Goal: Information Seeking & Learning: Learn about a topic

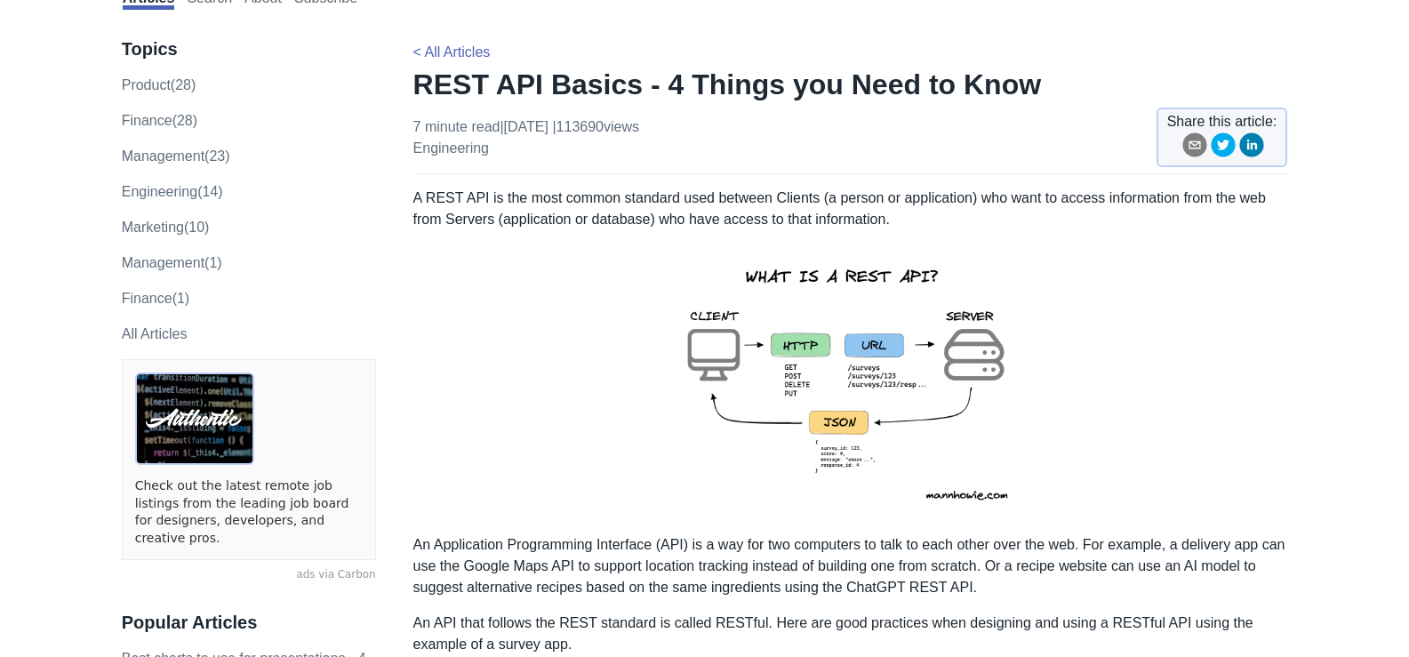
scroll to position [355, 0]
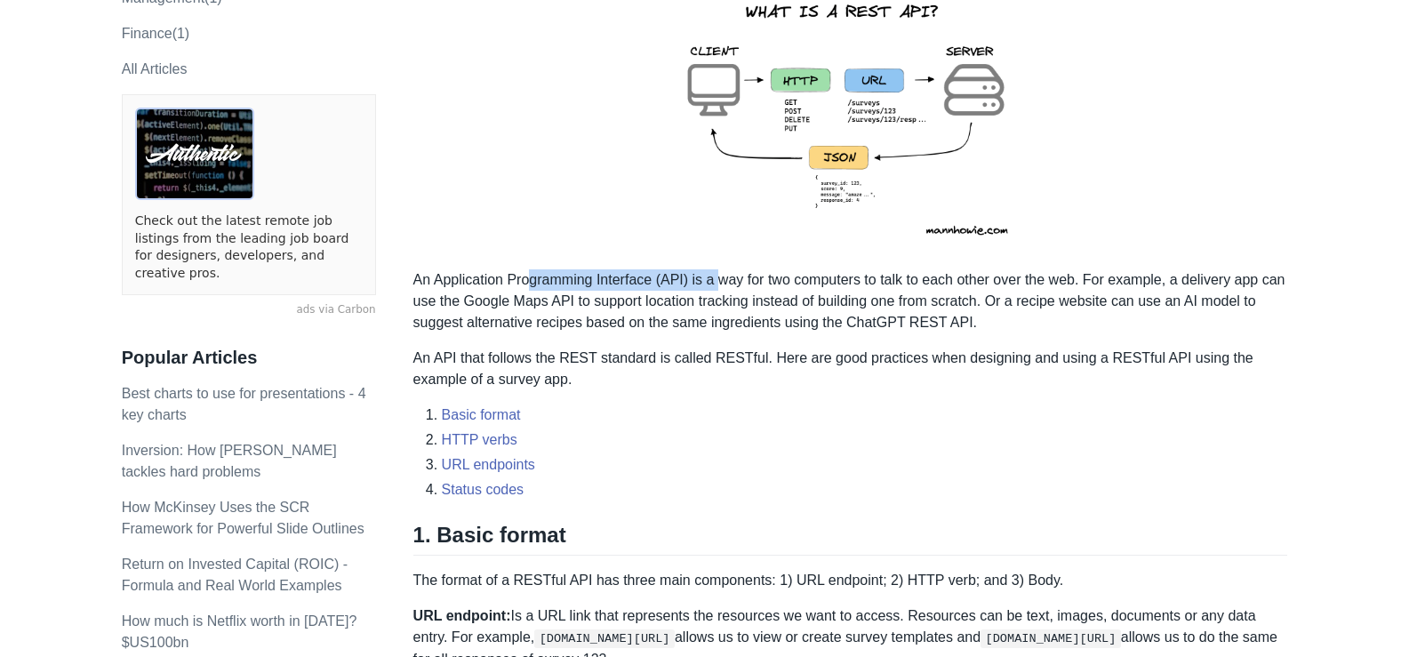
drag, startPoint x: 530, startPoint y: 288, endPoint x: 715, endPoint y: 279, distance: 185.9
click at [715, 279] on p "An Application Programming Interface (API) is a way for two computers to talk t…" at bounding box center [850, 301] width 874 height 64
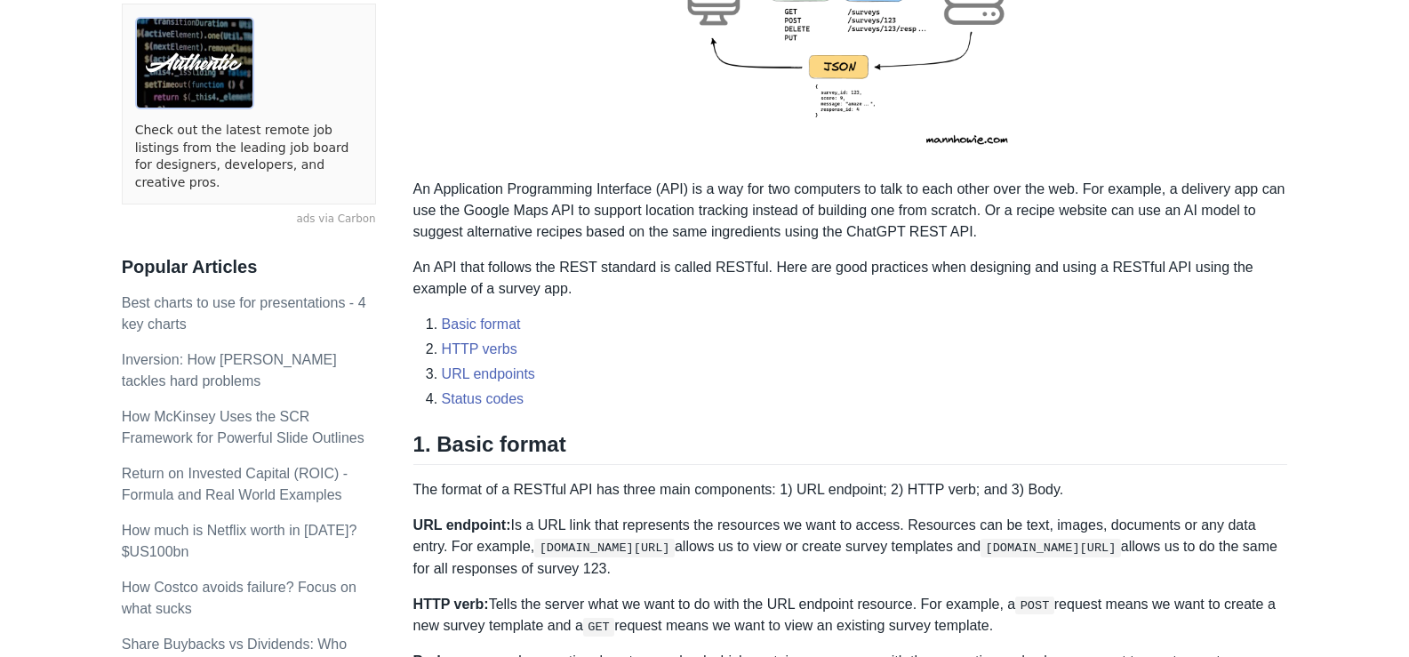
scroll to position [622, 0]
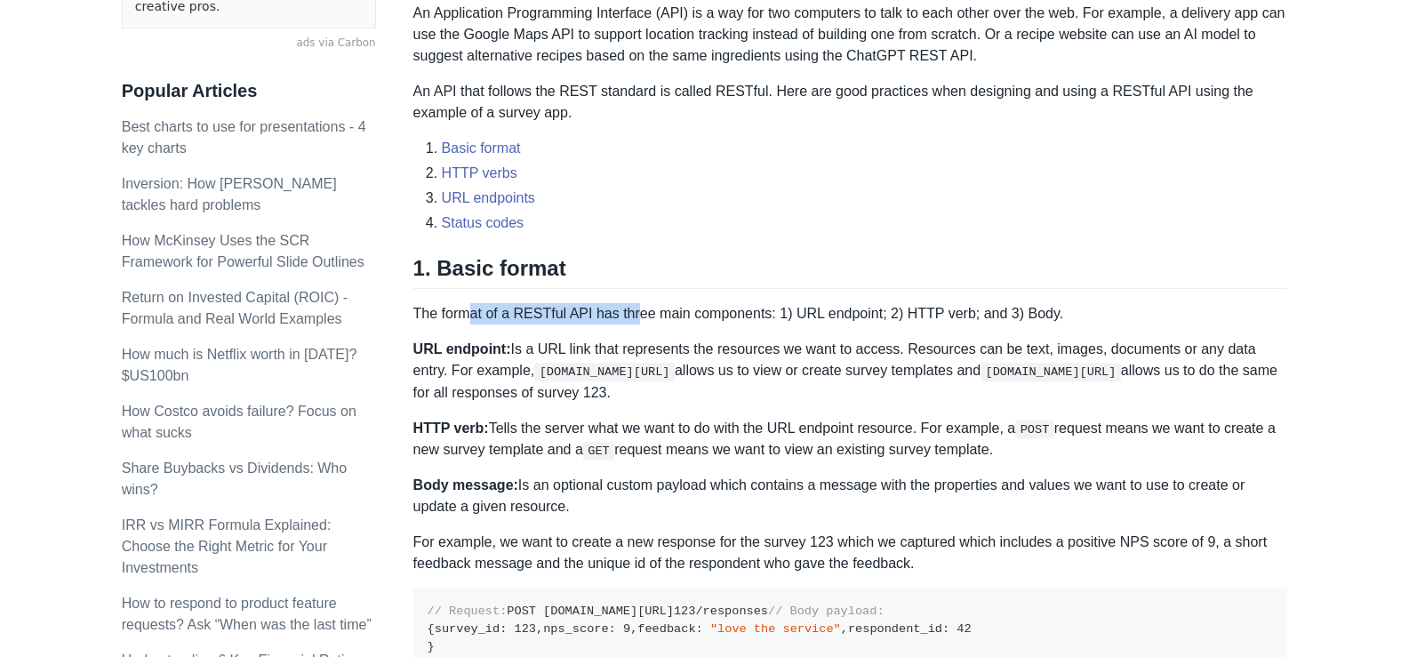
drag, startPoint x: 466, startPoint y: 321, endPoint x: 629, endPoint y: 311, distance: 163.8
click at [629, 311] on p "The format of a RESTful API has three main components: 1) URL endpoint; 2) HTTP…" at bounding box center [850, 313] width 874 height 21
click at [663, 357] on p "URL endpoint: Is a URL link that represents the resources we want to access. Re…" at bounding box center [850, 371] width 874 height 64
drag, startPoint x: 653, startPoint y: 319, endPoint x: 776, endPoint y: 318, distance: 122.6
click at [776, 318] on p "The format of a RESTful API has three main components: 1) URL endpoint; 2) HTTP…" at bounding box center [850, 313] width 874 height 21
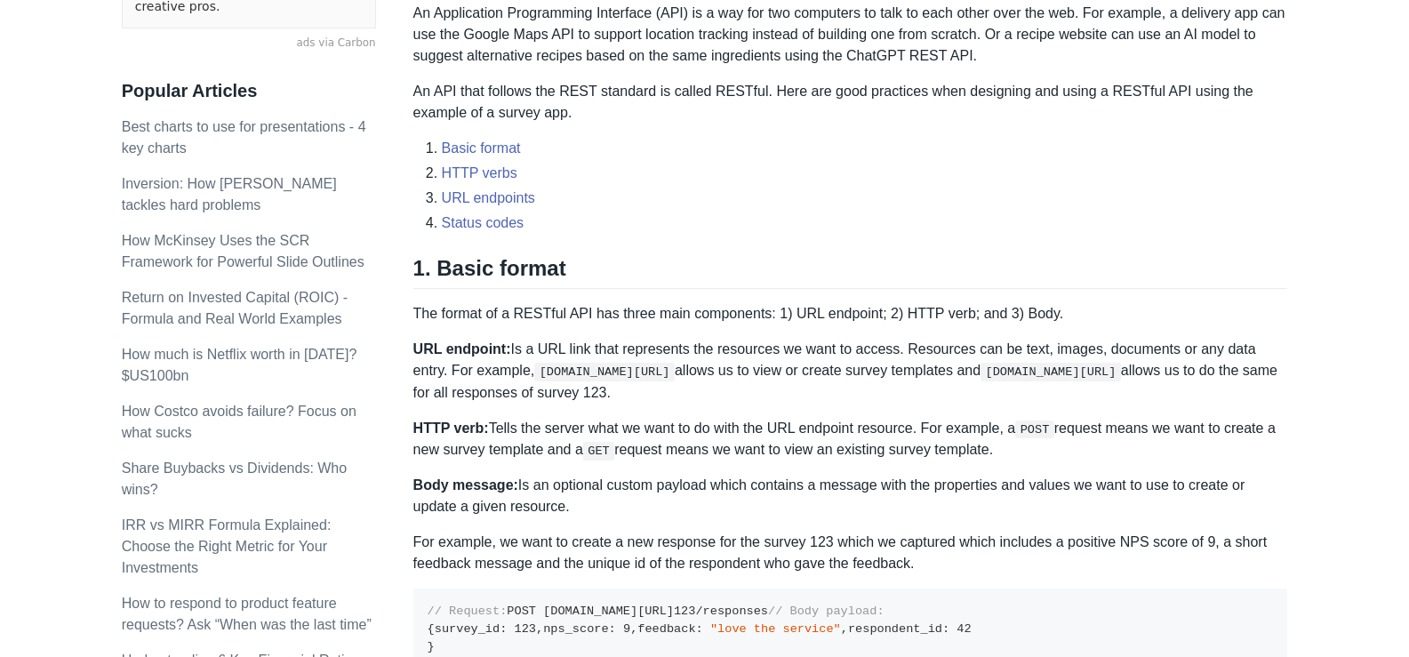
drag, startPoint x: 783, startPoint y: 349, endPoint x: 788, endPoint y: 339, distance: 11.1
click at [784, 350] on p "URL endpoint: Is a URL link that represents the resources we want to access. Re…" at bounding box center [850, 371] width 874 height 64
drag, startPoint x: 802, startPoint y: 315, endPoint x: 864, endPoint y: 311, distance: 61.4
click at [864, 311] on p "The format of a RESTful API has three main components: 1) URL endpoint; 2) HTTP…" at bounding box center [850, 313] width 874 height 21
drag, startPoint x: 906, startPoint y: 311, endPoint x: 956, endPoint y: 311, distance: 49.8
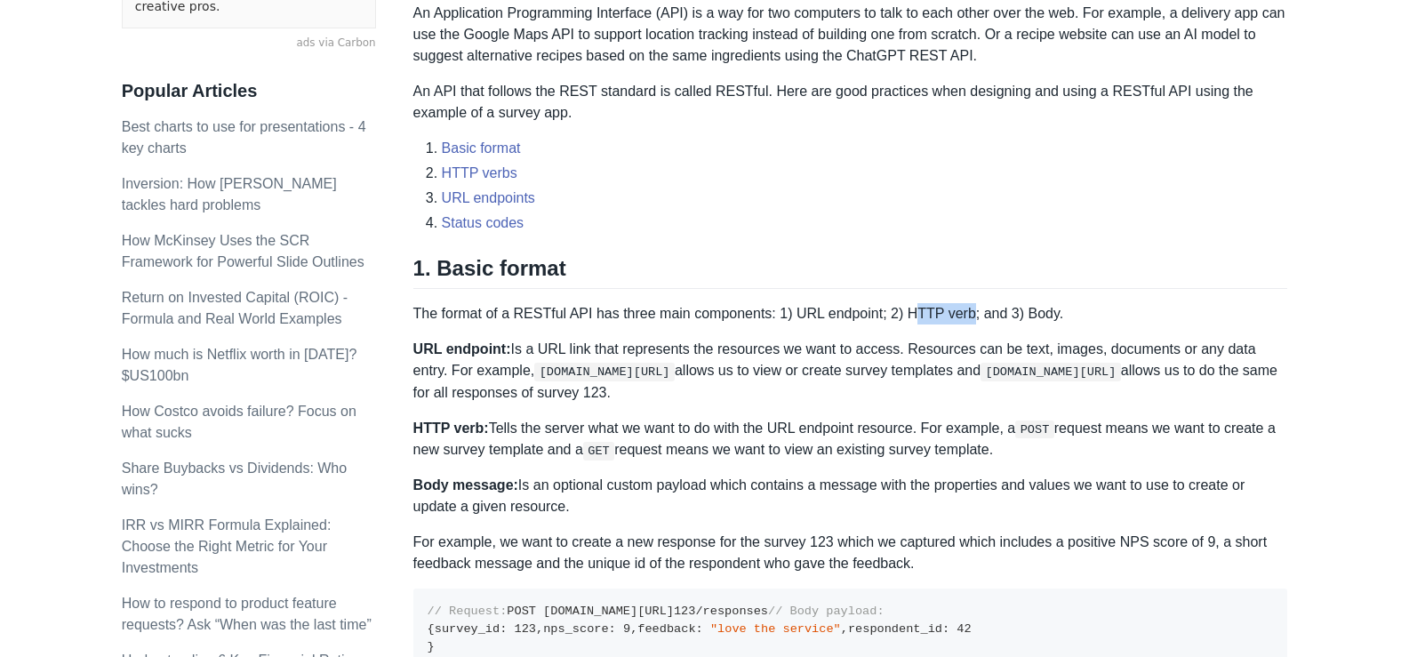
click at [956, 311] on p "The format of a RESTful API has three main components: 1) URL endpoint; 2) HTTP…" at bounding box center [850, 313] width 874 height 21
click at [1042, 310] on p "The format of a RESTful API has three main components: 1) URL endpoint; 2) HTTP…" at bounding box center [850, 313] width 874 height 21
click at [682, 364] on p "URL endpoint: Is a URL link that represents the resources we want to access. Re…" at bounding box center [850, 371] width 874 height 64
drag, startPoint x: 482, startPoint y: 350, endPoint x: 701, endPoint y: 350, distance: 219.5
click at [701, 350] on p "URL endpoint: Is a URL link that represents the resources we want to access. Re…" at bounding box center [850, 371] width 874 height 64
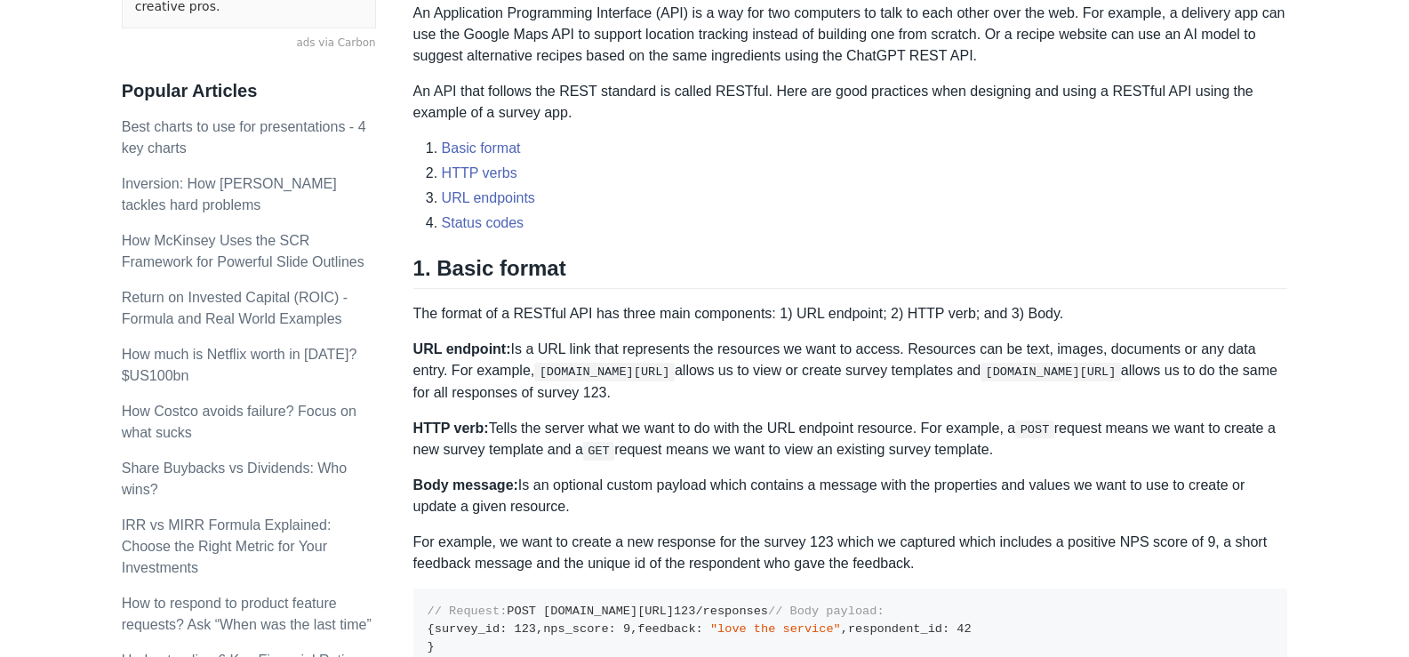
click at [718, 377] on p "URL endpoint: Is a URL link that represents the resources we want to access. Re…" at bounding box center [850, 371] width 874 height 64
drag, startPoint x: 674, startPoint y: 345, endPoint x: 839, endPoint y: 346, distance: 165.3
click at [839, 346] on p "URL endpoint: Is a URL link that represents the resources we want to access. Re…" at bounding box center [850, 371] width 874 height 64
click at [802, 392] on p "URL endpoint: Is a URL link that represents the resources we want to access. Re…" at bounding box center [850, 371] width 874 height 64
drag, startPoint x: 549, startPoint y: 373, endPoint x: 587, endPoint y: 373, distance: 37.3
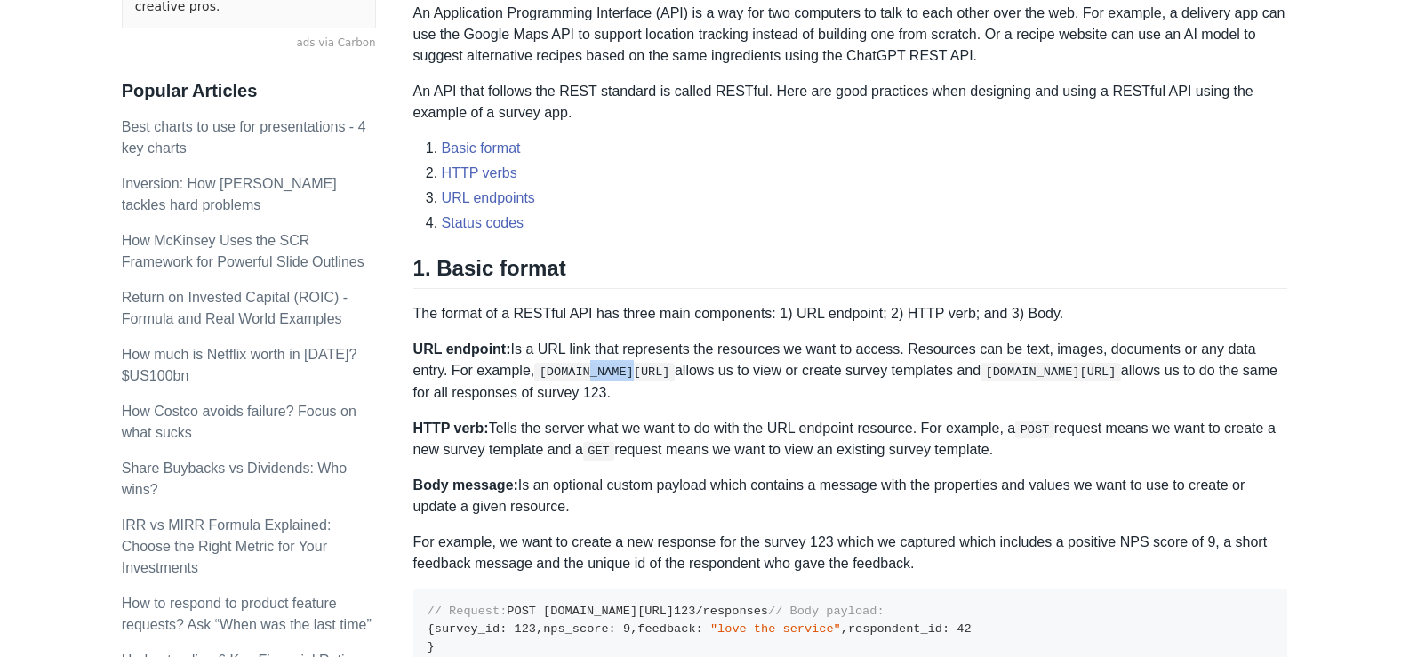
click at [587, 373] on code "[DOMAIN_NAME][URL]" at bounding box center [604, 372] width 140 height 18
drag, startPoint x: 762, startPoint y: 370, endPoint x: 850, endPoint y: 371, distance: 87.1
click at [850, 371] on p "URL endpoint: Is a URL link that represents the resources we want to access. Re…" at bounding box center [850, 371] width 874 height 64
drag, startPoint x: 893, startPoint y: 371, endPoint x: 776, endPoint y: 402, distance: 121.4
click at [895, 371] on p "URL endpoint: Is a URL link that represents the resources we want to access. Re…" at bounding box center [850, 371] width 874 height 64
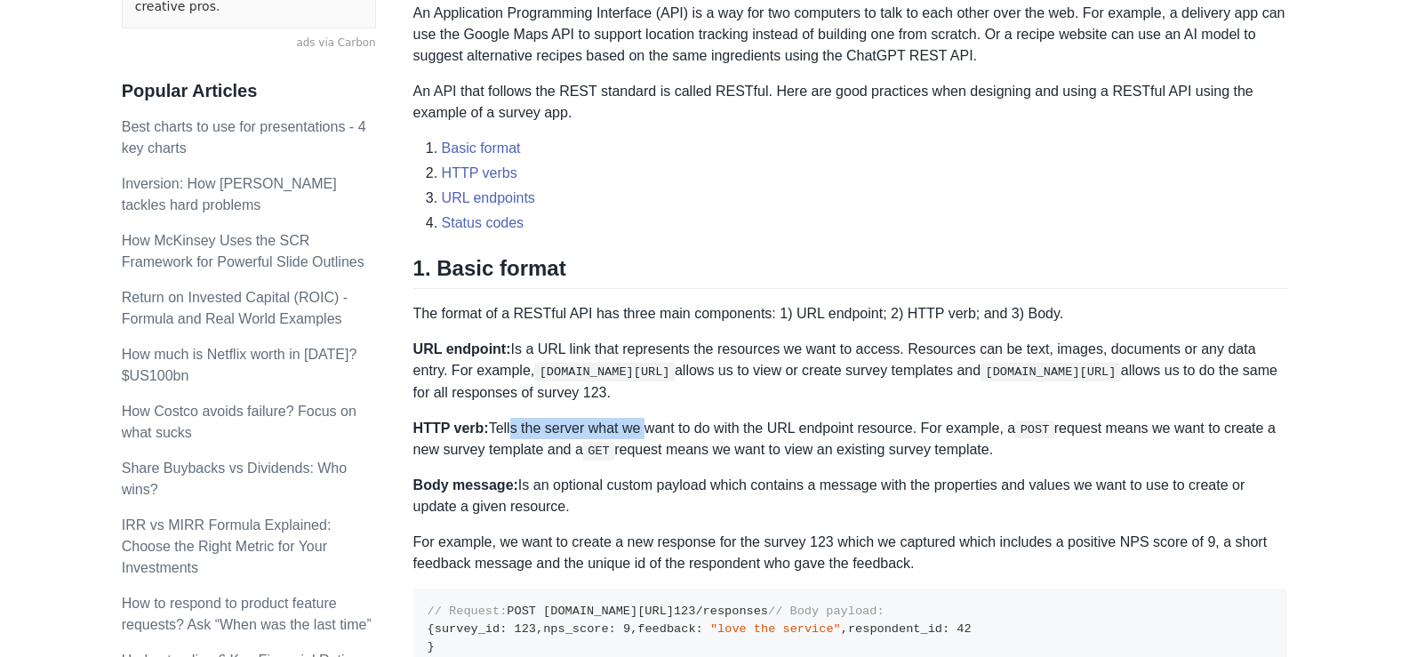
drag, startPoint x: 505, startPoint y: 431, endPoint x: 634, endPoint y: 431, distance: 129.7
click at [634, 431] on p "HTTP verb: Tells the server what we want to do with the URL endpoint resource. …" at bounding box center [850, 440] width 874 height 44
click at [642, 456] on p "HTTP verb: Tells the server what we want to do with the URL endpoint resource. …" at bounding box center [850, 440] width 874 height 44
drag, startPoint x: 633, startPoint y: 432, endPoint x: 716, endPoint y: 431, distance: 83.5
click at [716, 431] on p "HTTP verb: Tells the server what we want to do with the URL endpoint resource. …" at bounding box center [850, 440] width 874 height 44
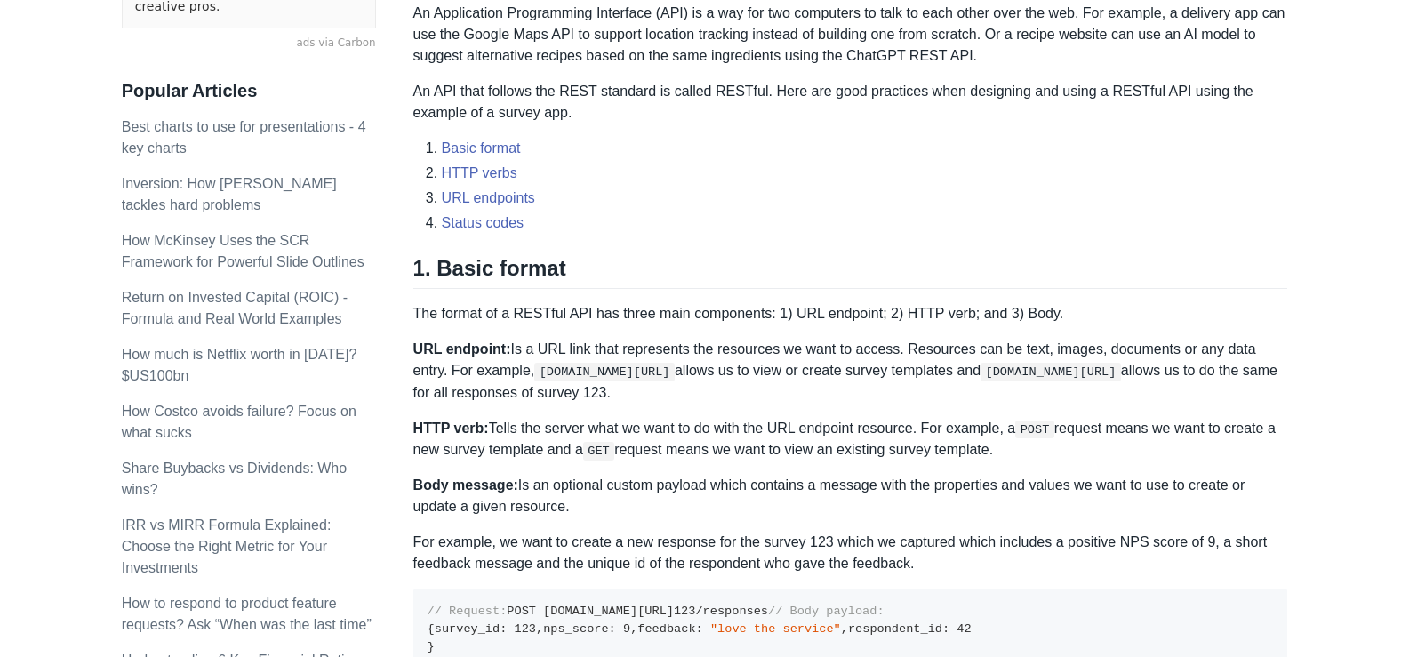
click at [721, 451] on p "HTTP verb: Tells the server what we want to do with the URL endpoint resource. …" at bounding box center [850, 440] width 874 height 44
drag, startPoint x: 582, startPoint y: 483, endPoint x: 775, endPoint y: 476, distance: 193.0
click at [775, 476] on p "Body message: Is an optional custom payload which contains a message with the p…" at bounding box center [850, 496] width 874 height 43
click at [770, 531] on p "For example, we want to create a new response for the survey 123 which we captu…" at bounding box center [850, 552] width 874 height 43
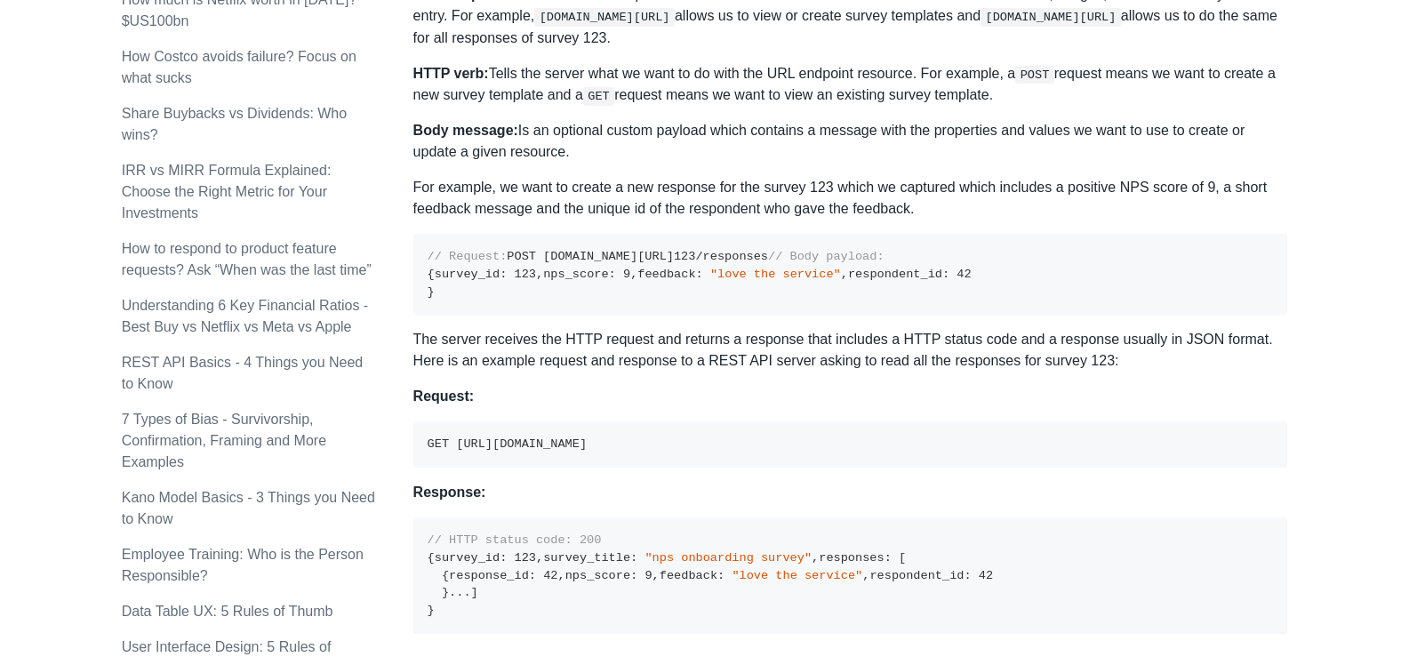
scroll to position [978, 0]
drag, startPoint x: 483, startPoint y: 271, endPoint x: 587, endPoint y: 272, distance: 104.9
click at [587, 272] on code "// Request: POST example.com/surveys/ 123 /responses // Body payload: { survey_…" at bounding box center [699, 273] width 544 height 48
click at [655, 314] on pre "// Request: POST example.com/surveys/ 123 /responses // Body payload: { survey_…" at bounding box center [850, 273] width 874 height 81
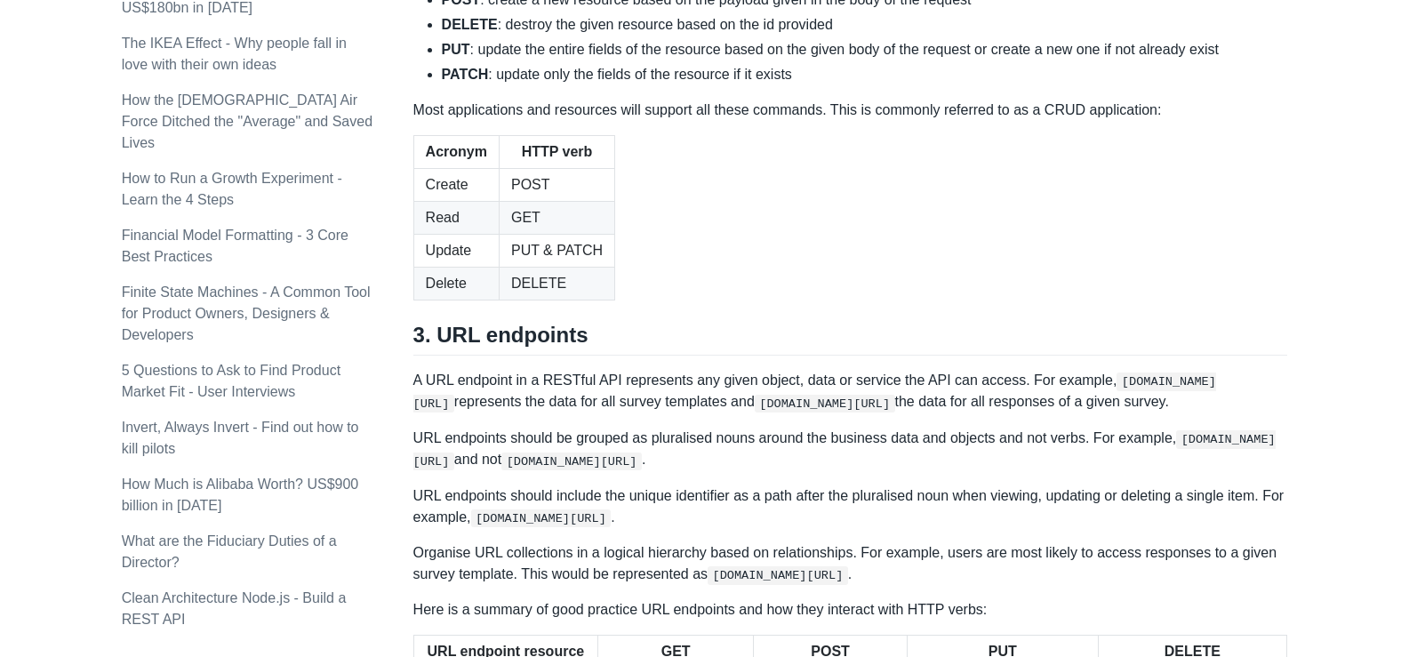
scroll to position [1777, 0]
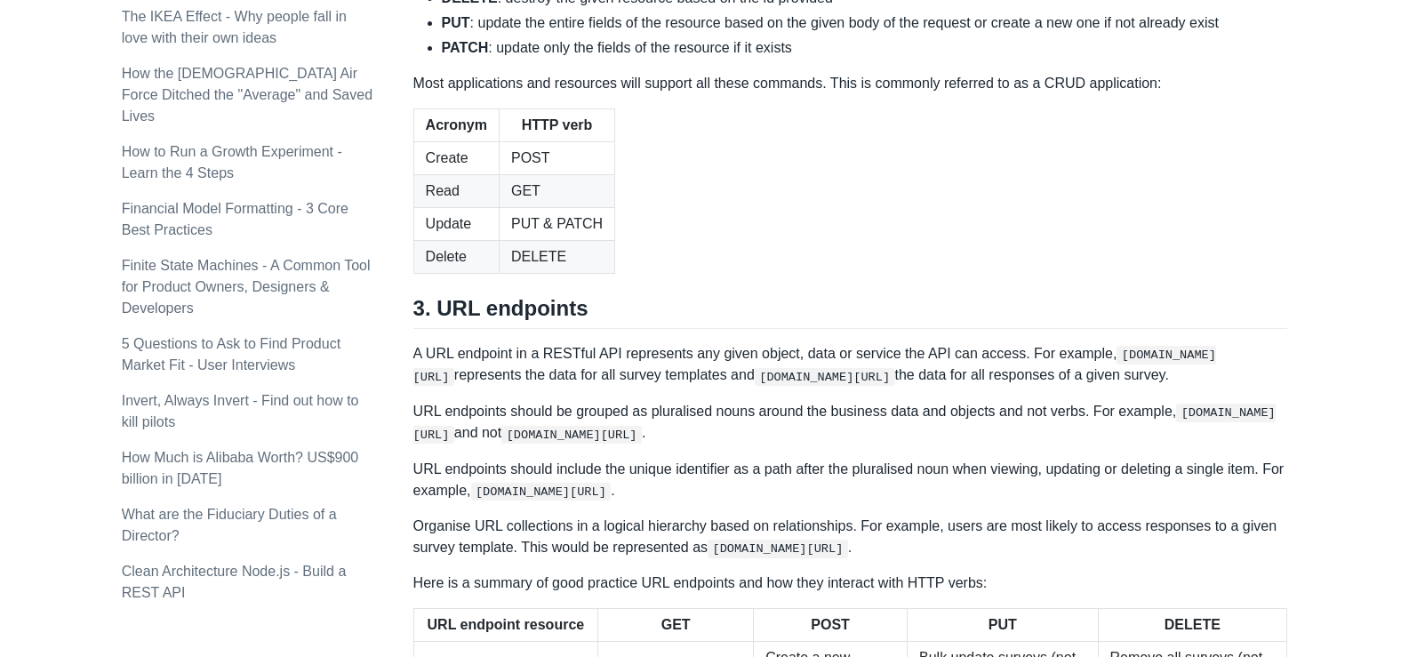
drag, startPoint x: 541, startPoint y: 195, endPoint x: 607, endPoint y: 195, distance: 65.8
drag, startPoint x: 527, startPoint y: 327, endPoint x: 621, endPoint y: 328, distance: 94.2
click at [621, 59] on li "PATCH : update only the fields of the resource if it exists" at bounding box center [865, 47] width 846 height 21
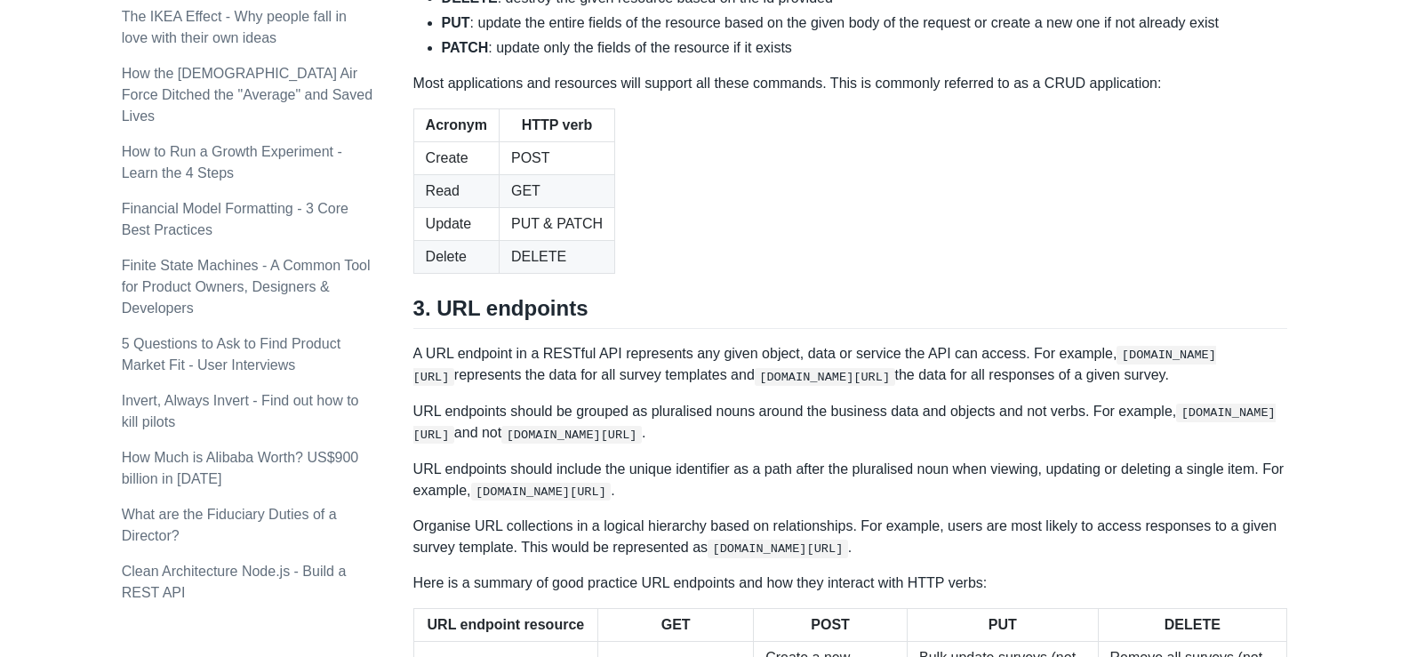
click at [686, 94] on p "Most applications and resources will support all these commands. This is common…" at bounding box center [850, 83] width 874 height 21
drag, startPoint x: 648, startPoint y: 329, endPoint x: 728, endPoint y: 327, distance: 80.0
click at [728, 59] on li "PATCH : update only the fields of the resource if it exists" at bounding box center [865, 47] width 846 height 21
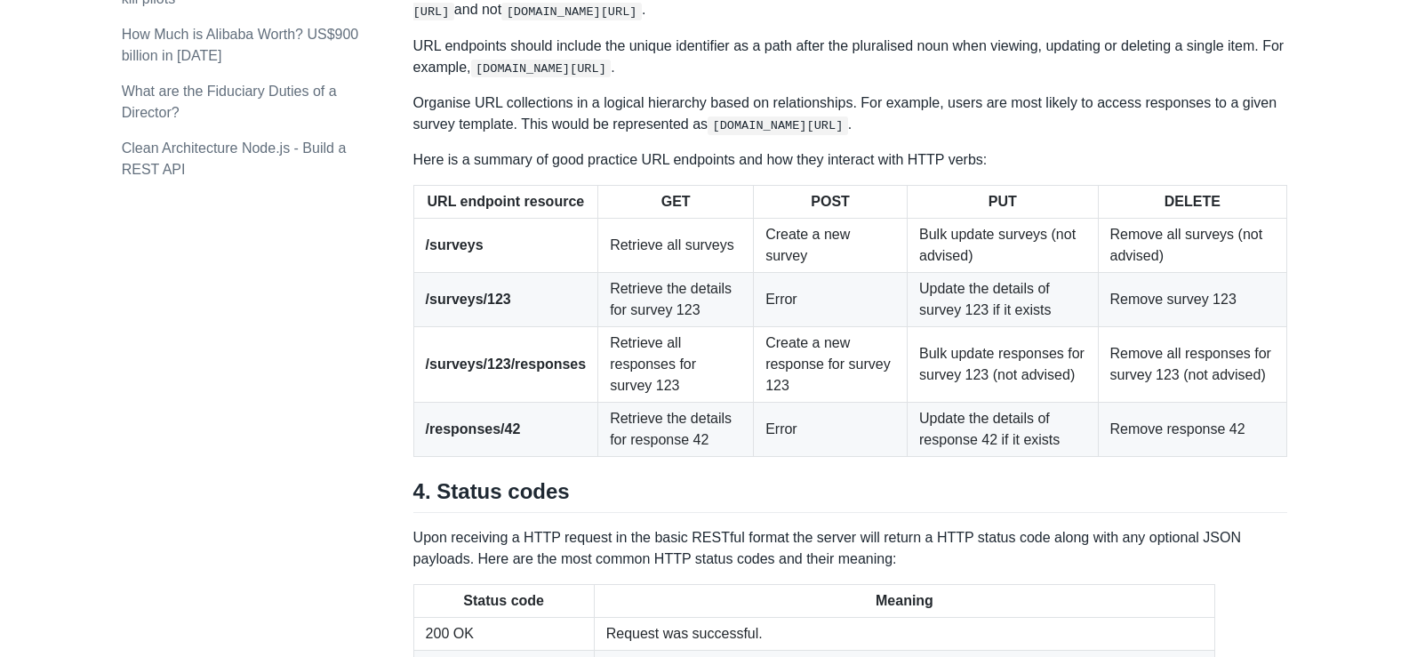
scroll to position [2222, 0]
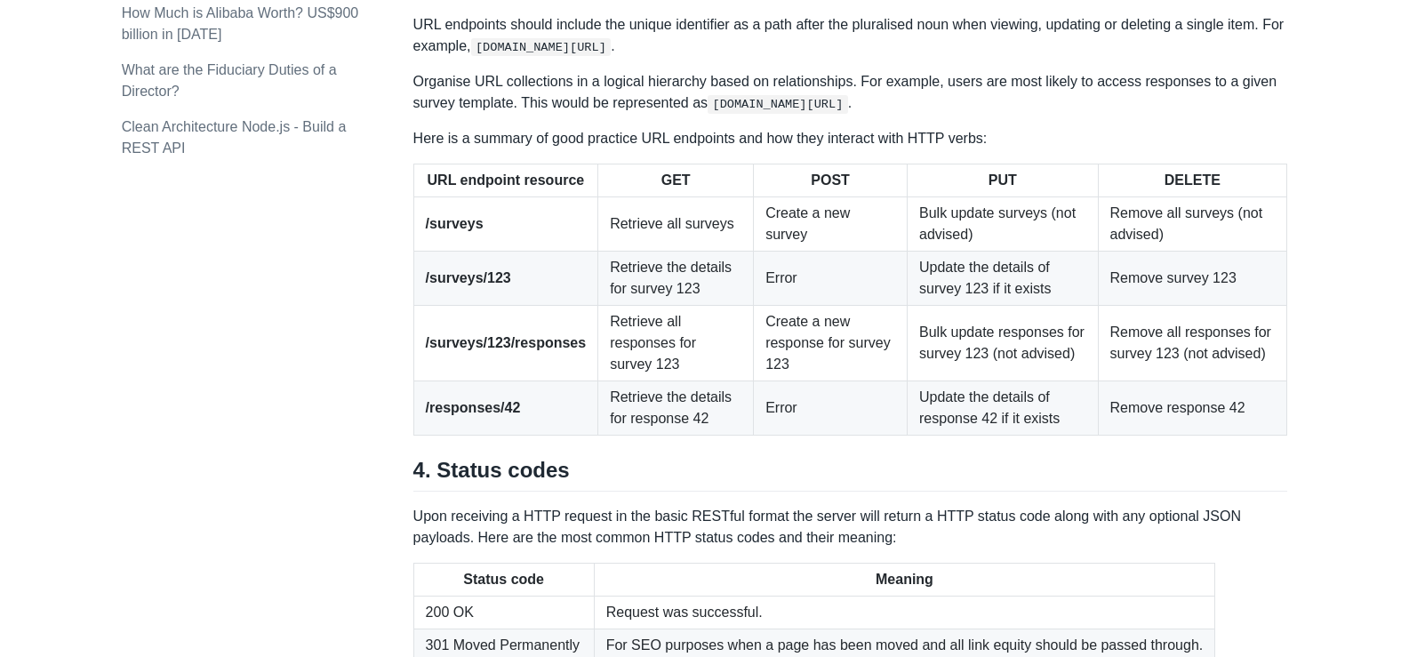
drag, startPoint x: 520, startPoint y: 180, endPoint x: 686, endPoint y: 180, distance: 166.2
drag, startPoint x: 696, startPoint y: 188, endPoint x: 879, endPoint y: 188, distance: 183.1
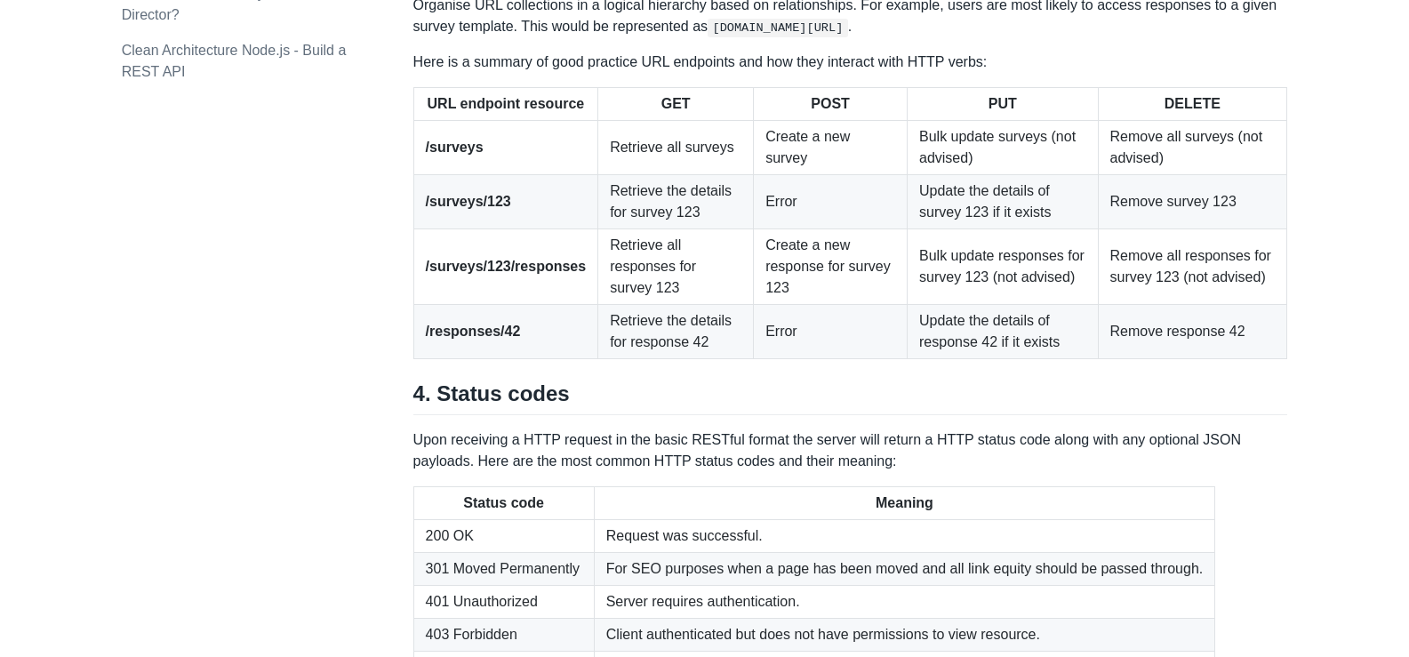
scroll to position [2399, 0]
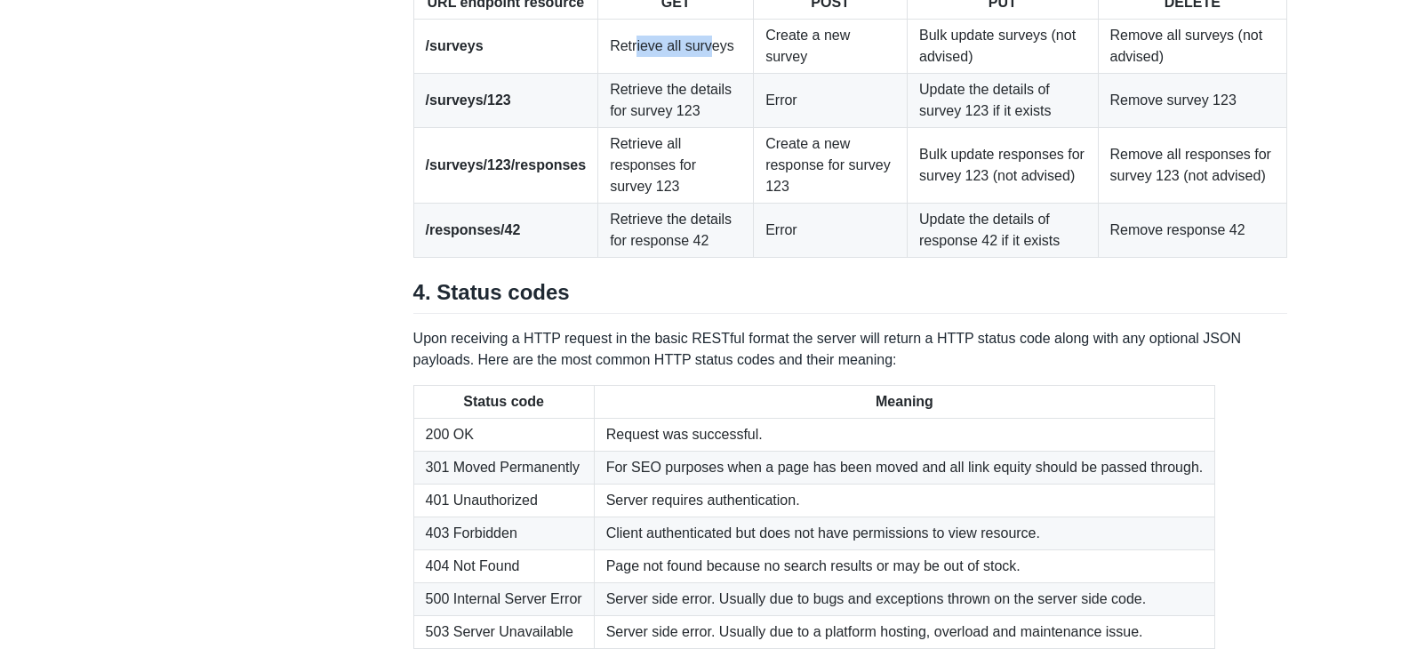
drag, startPoint x: 625, startPoint y: 321, endPoint x: 701, endPoint y: 320, distance: 76.4
click at [701, 74] on td "Retrieve all surveys" at bounding box center [676, 47] width 156 height 54
click at [715, 128] on td "Retrieve the details for survey 123" at bounding box center [676, 101] width 156 height 54
drag, startPoint x: 619, startPoint y: 367, endPoint x: 645, endPoint y: 377, distance: 27.6
click at [645, 128] on td "Retrieve the details for survey 123" at bounding box center [676, 101] width 156 height 54
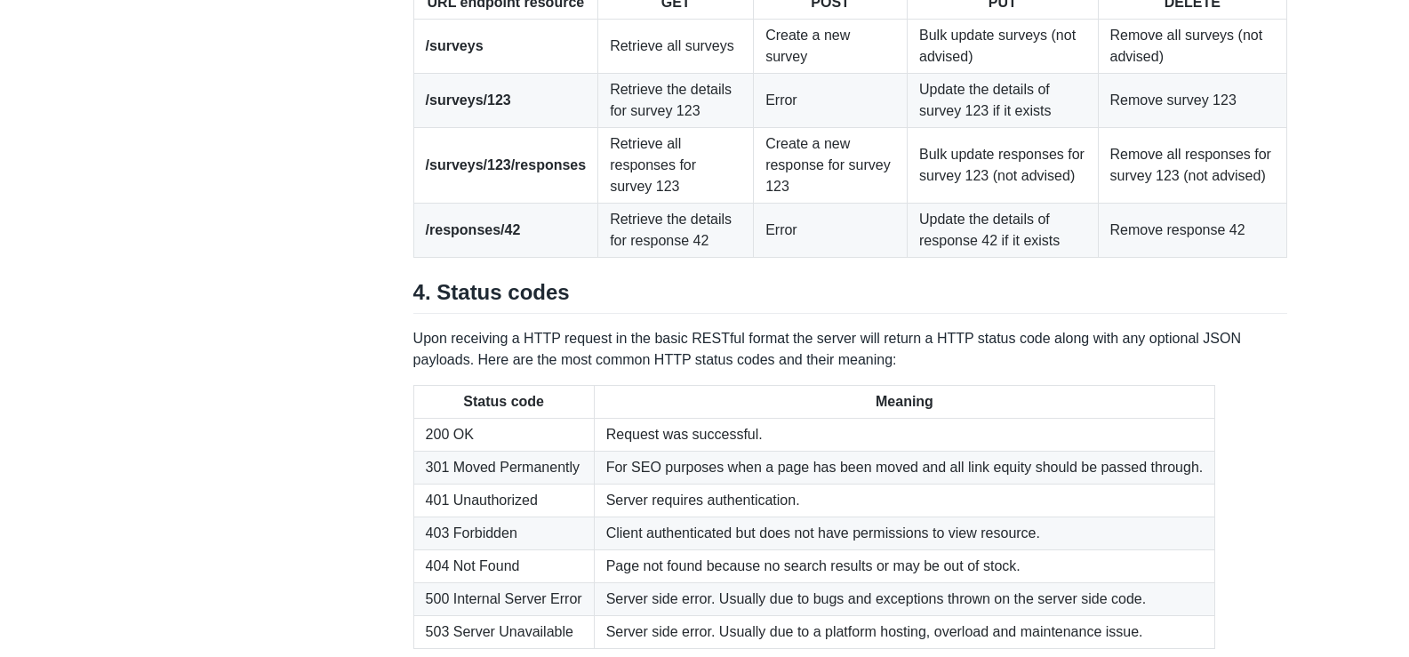
click at [668, 128] on td "Retrieve the details for survey 123" at bounding box center [676, 101] width 156 height 54
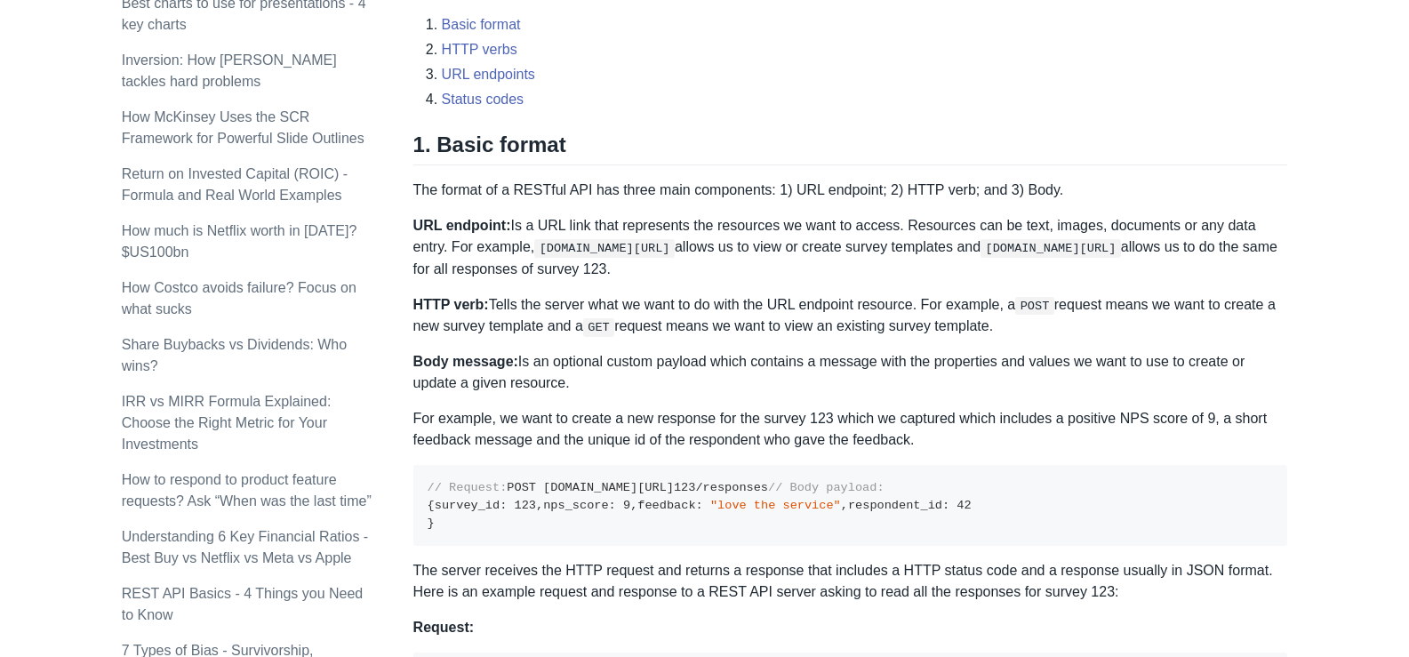
scroll to position [730, 0]
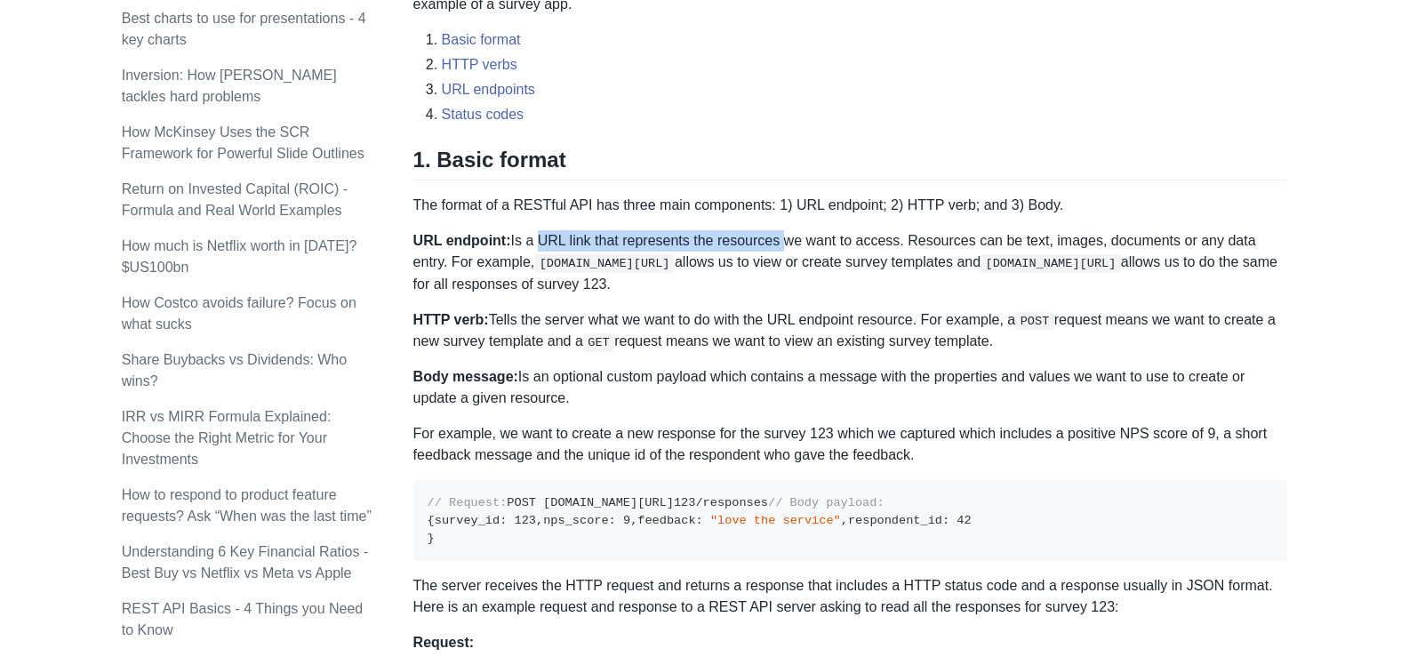
drag, startPoint x: 526, startPoint y: 236, endPoint x: 771, endPoint y: 237, distance: 245.3
click at [771, 237] on p "URL endpoint: Is a URL link that represents the resources we want to access. Re…" at bounding box center [850, 262] width 874 height 64
click at [852, 267] on p "URL endpoint: Is a URL link that represents the resources we want to access. Re…" at bounding box center [850, 262] width 874 height 64
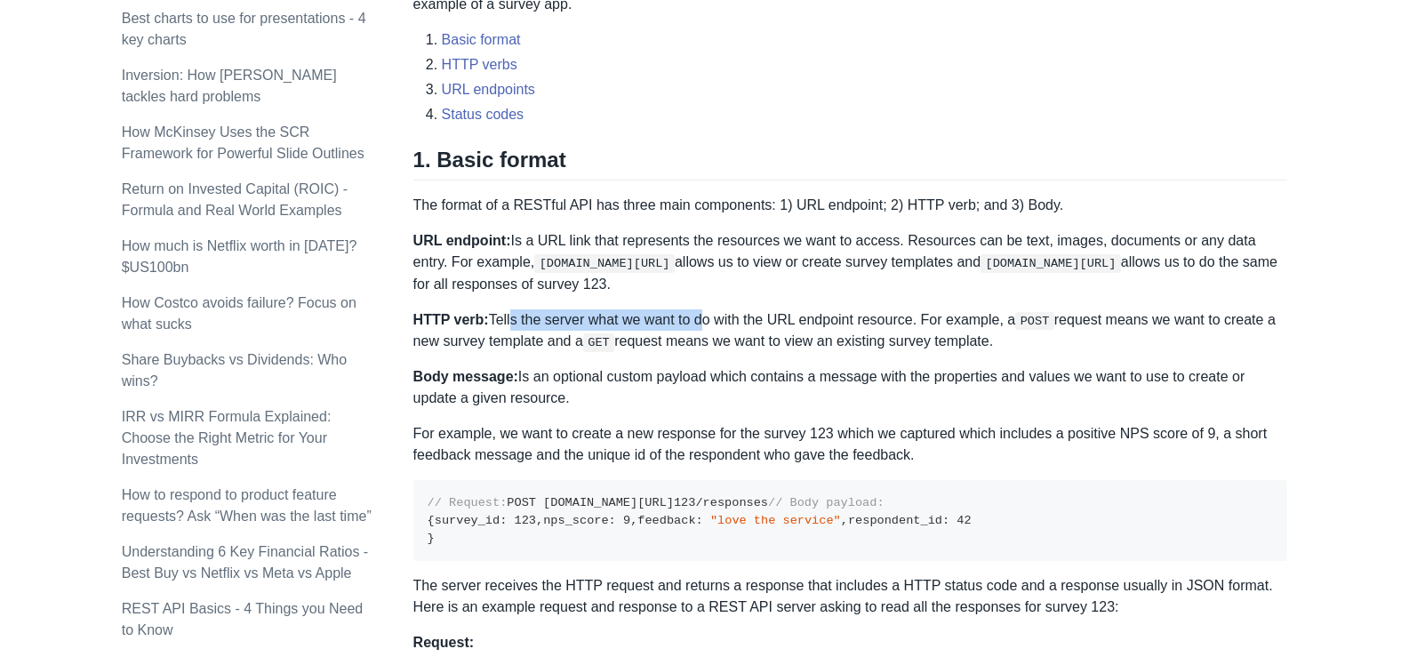
drag, startPoint x: 506, startPoint y: 314, endPoint x: 736, endPoint y: 337, distance: 231.3
click at [691, 315] on p "HTTP verb: Tells the server what we want to do with the URL endpoint resource. …" at bounding box center [850, 331] width 874 height 44
drag, startPoint x: 636, startPoint y: 385, endPoint x: 755, endPoint y: 385, distance: 119.1
click at [755, 385] on p "Body message: Is an optional custom payload which contains a message with the p…" at bounding box center [850, 387] width 874 height 43
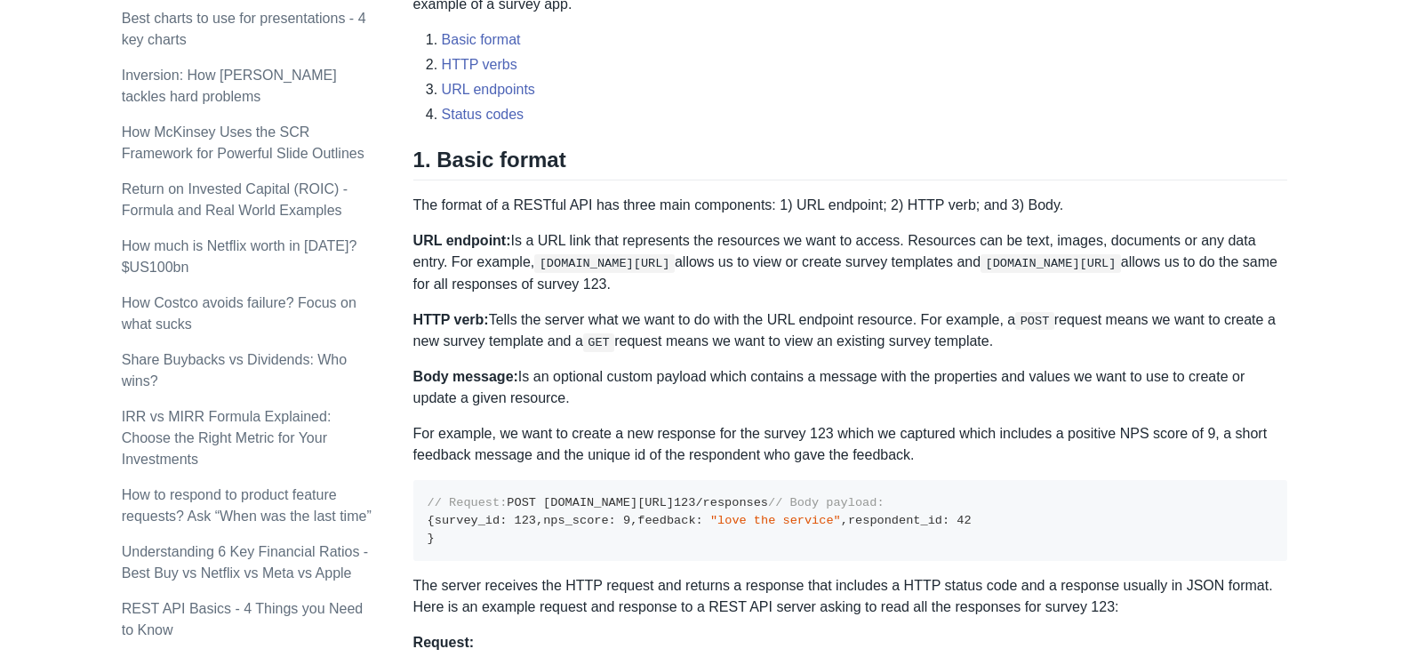
click at [797, 426] on p "For example, we want to create a new response for the survey 123 which we captu…" at bounding box center [850, 444] width 874 height 43
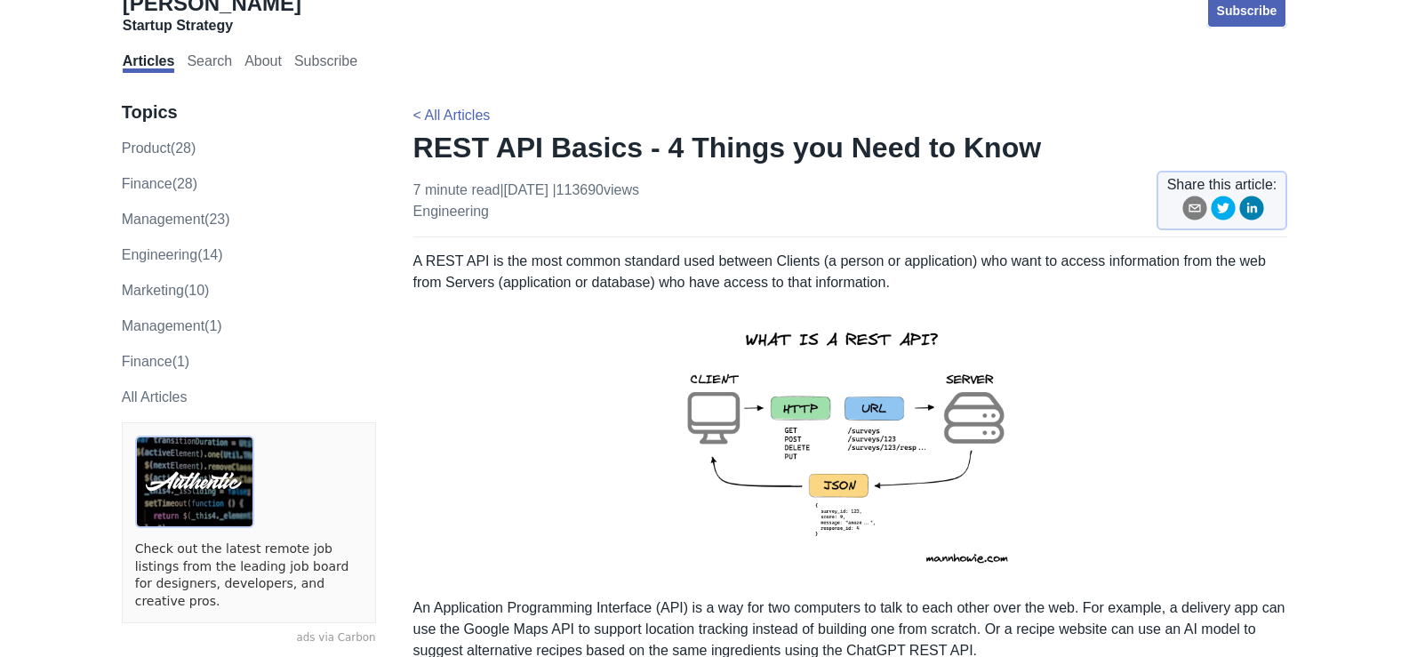
scroll to position [20, 0]
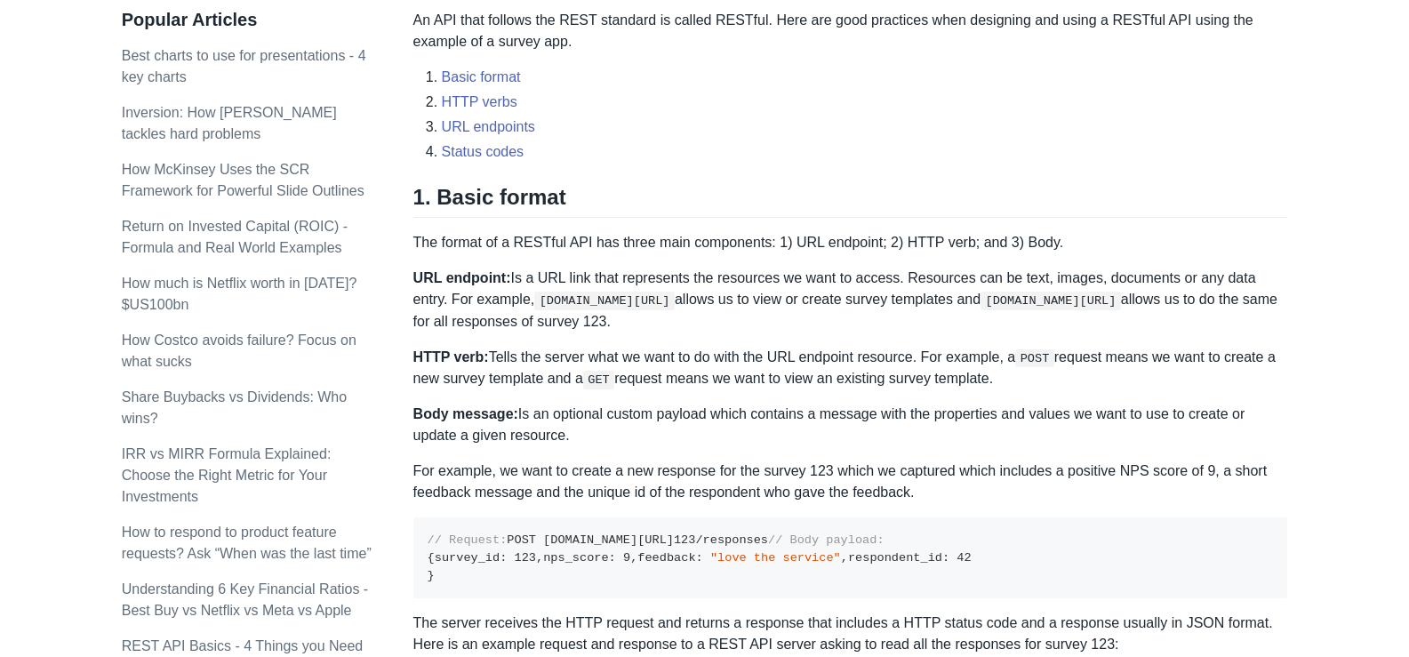
scroll to position [711, 0]
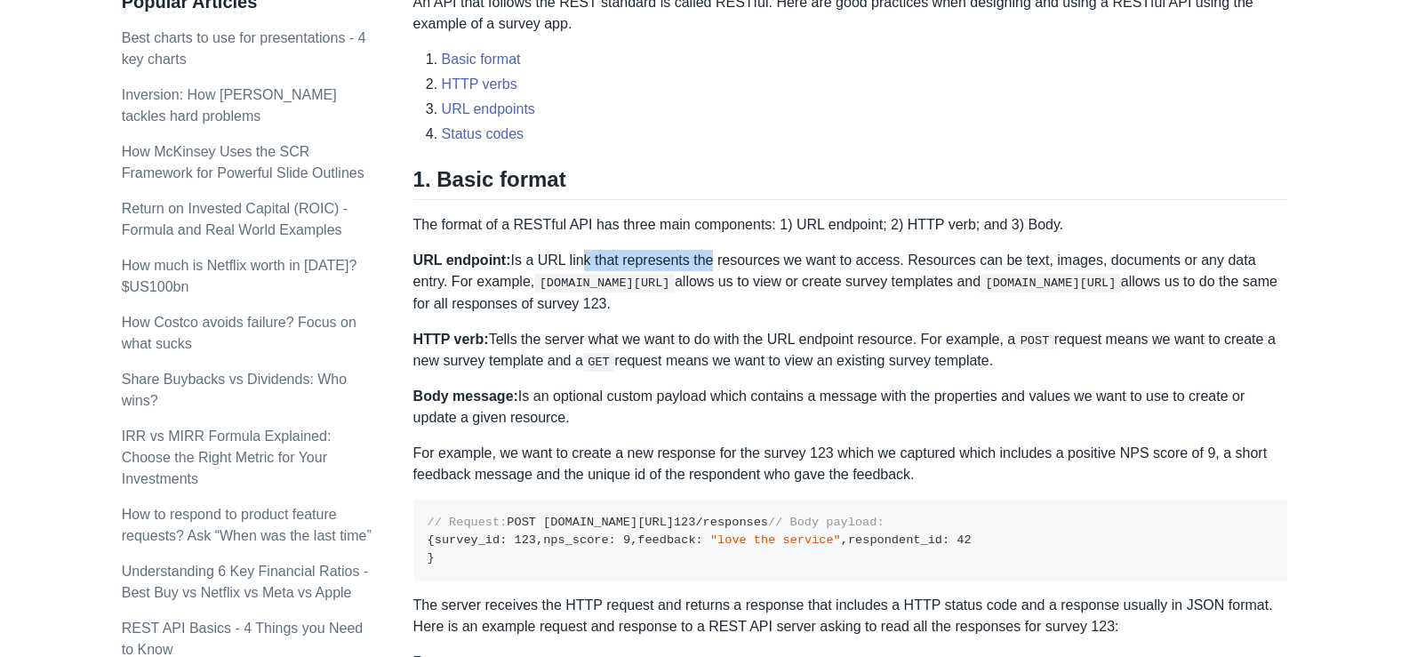
drag, startPoint x: 599, startPoint y: 263, endPoint x: 705, endPoint y: 263, distance: 105.7
click at [703, 263] on p "URL endpoint: Is a URL link that represents the resources we want to access. Re…" at bounding box center [850, 282] width 874 height 64
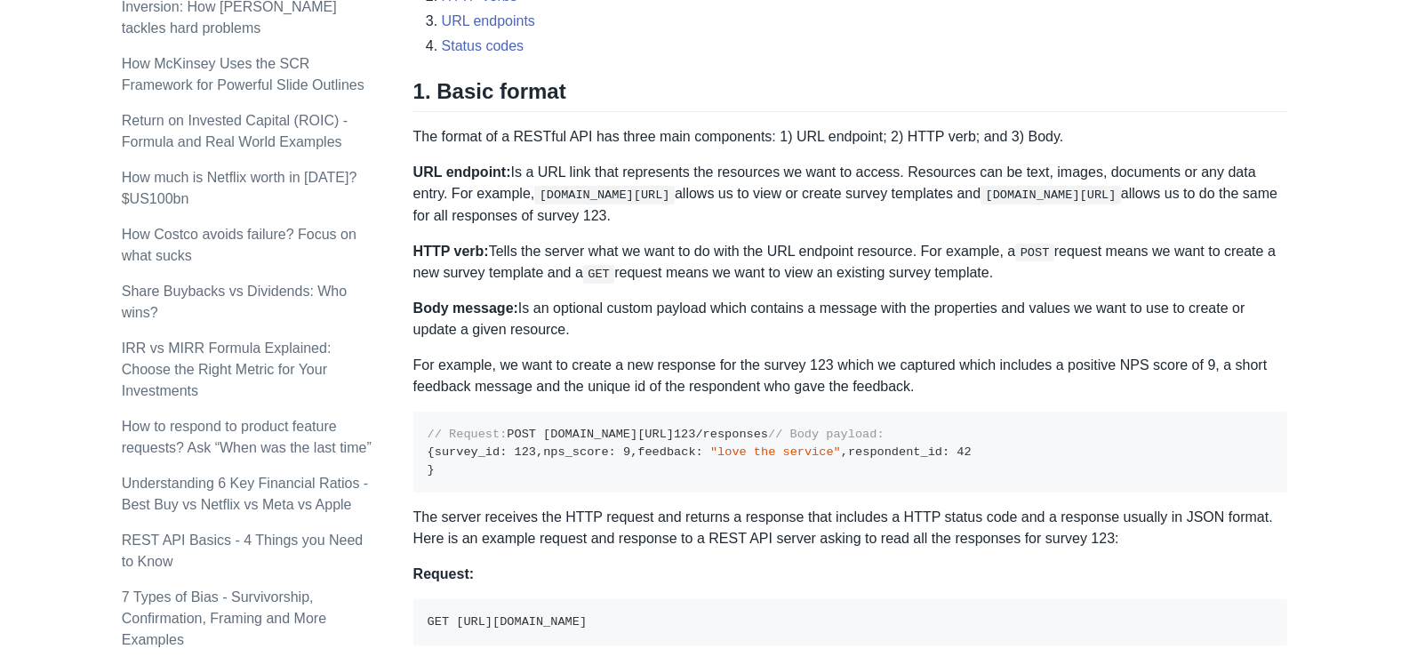
scroll to position [800, 0]
drag, startPoint x: 432, startPoint y: 89, endPoint x: 626, endPoint y: 322, distance: 303.5
copy div "Basic format The format of a RESTful API has three main components: 1) URL endp…"
